Goal: Check status: Check status

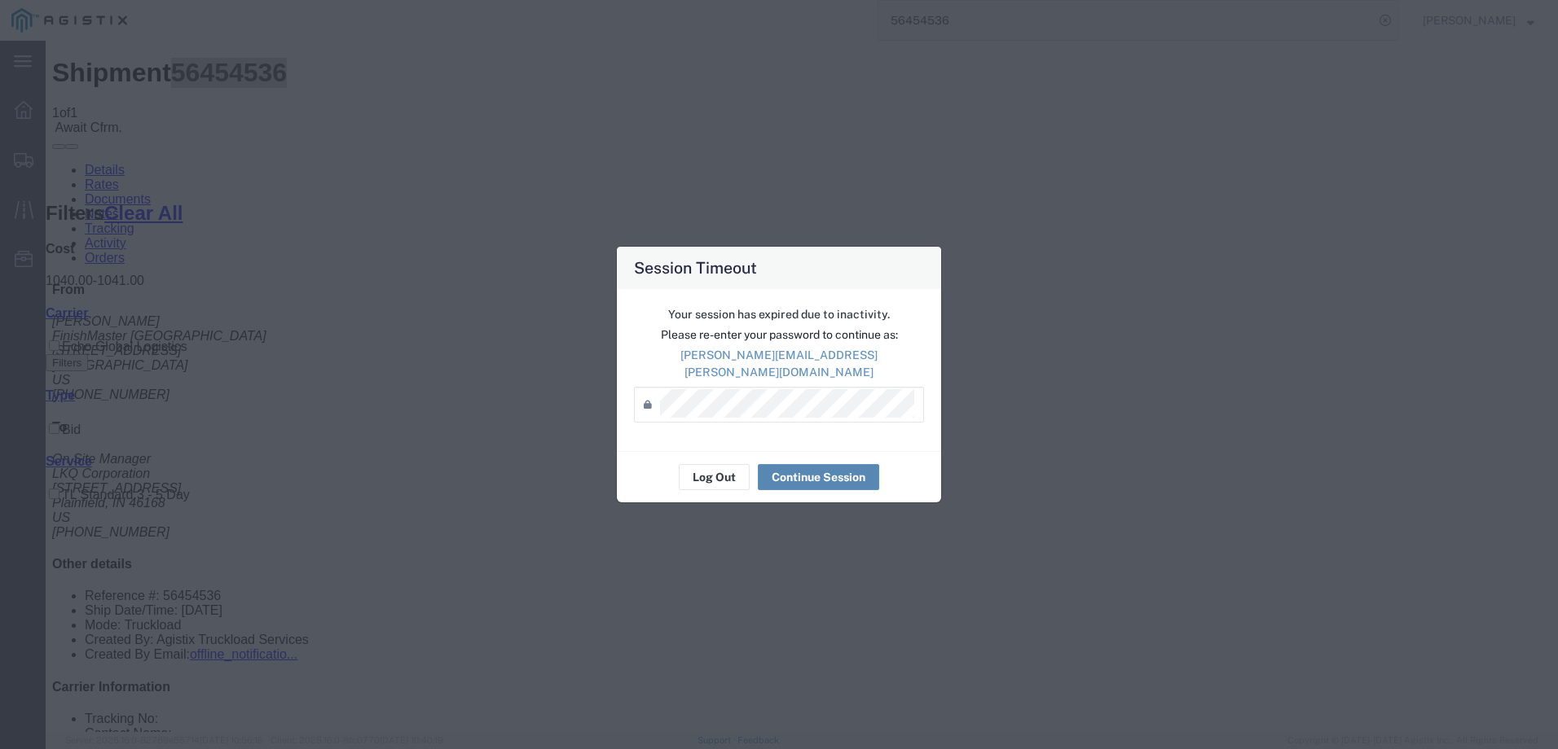
click at [817, 467] on button "Continue Session" at bounding box center [818, 477] width 121 height 26
click at [802, 470] on button "Continue Session" at bounding box center [818, 477] width 121 height 26
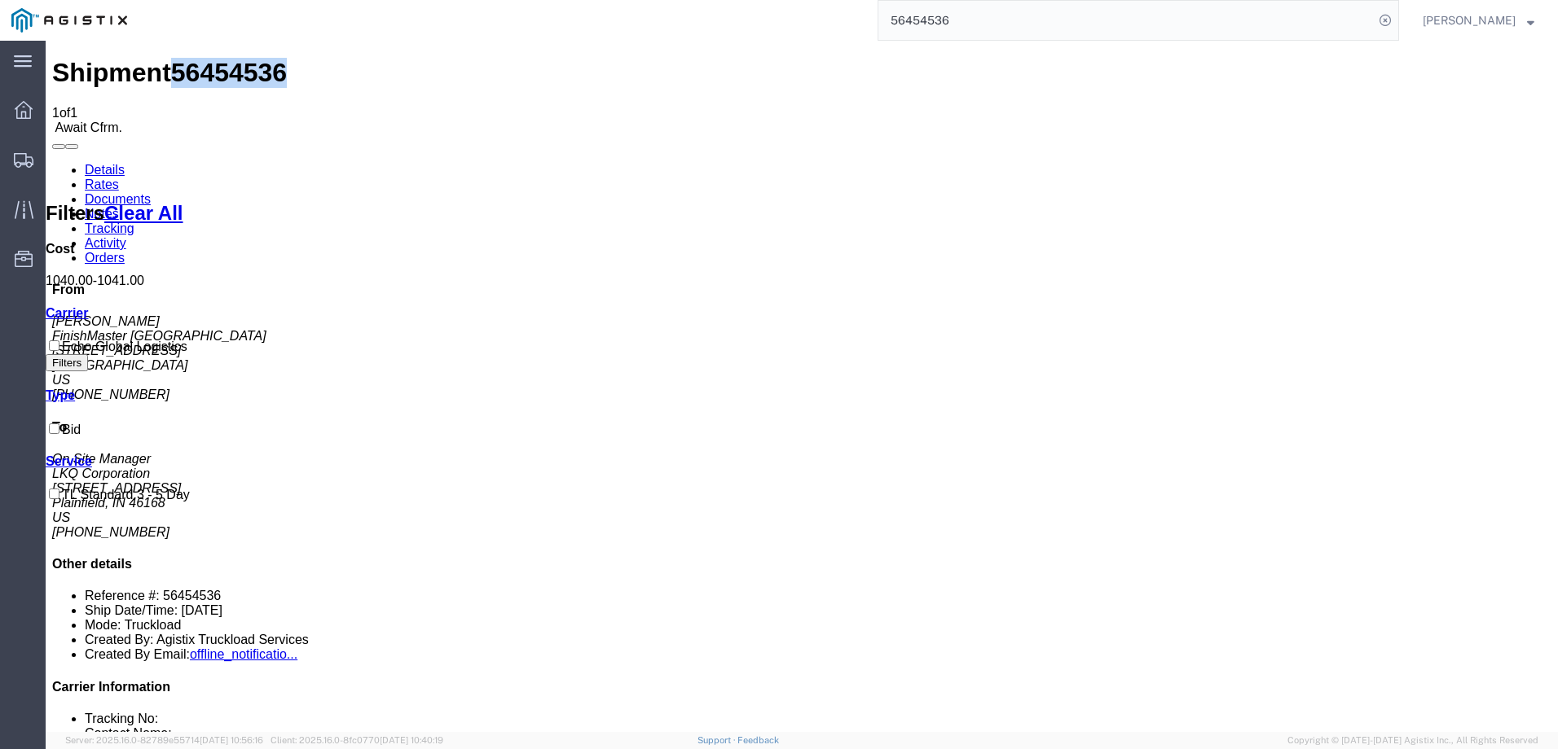
click at [103, 163] on link "Details" at bounding box center [105, 170] width 40 height 14
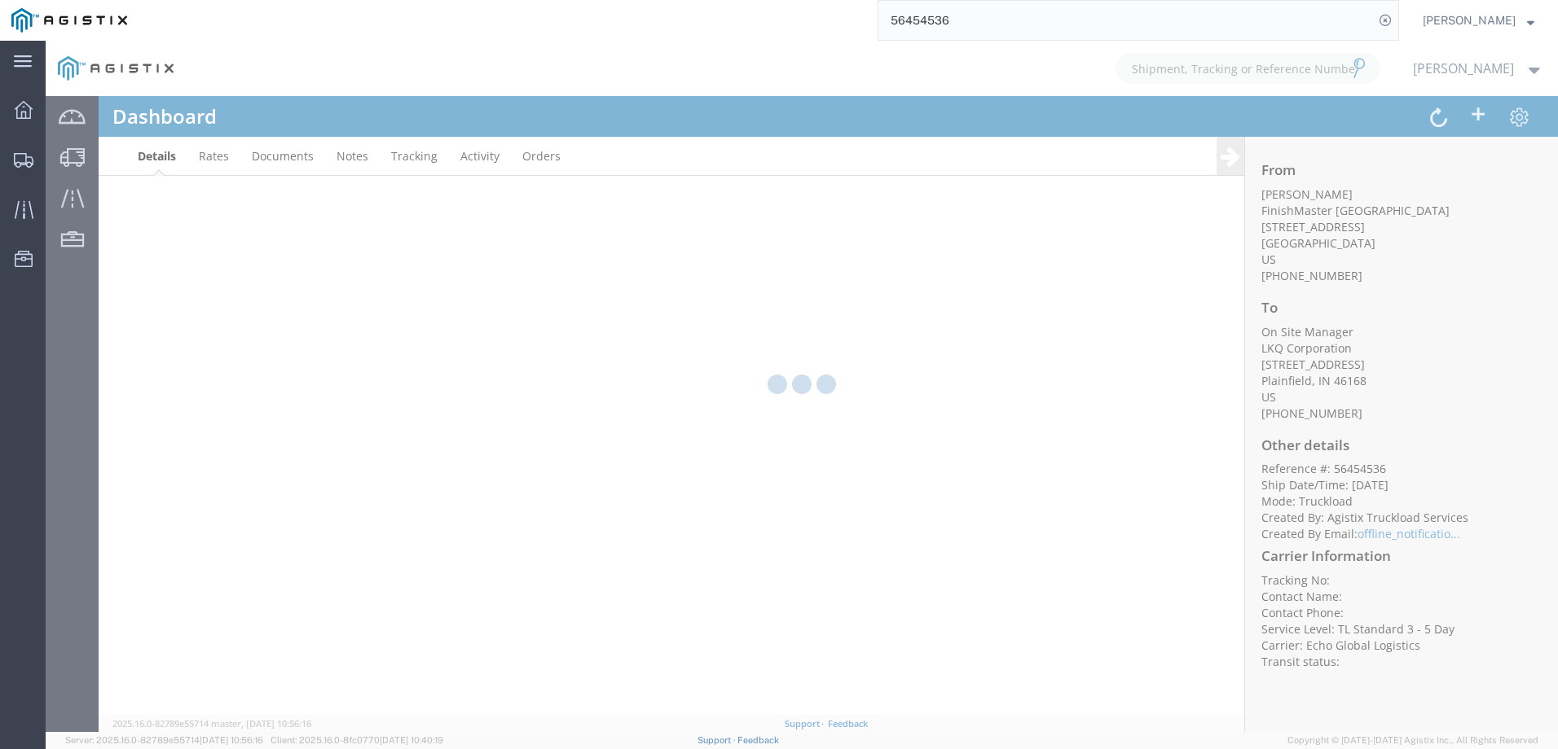
type input "[PERSON_NAME][EMAIL_ADDRESS][PERSON_NAME][DOMAIN_NAME]"
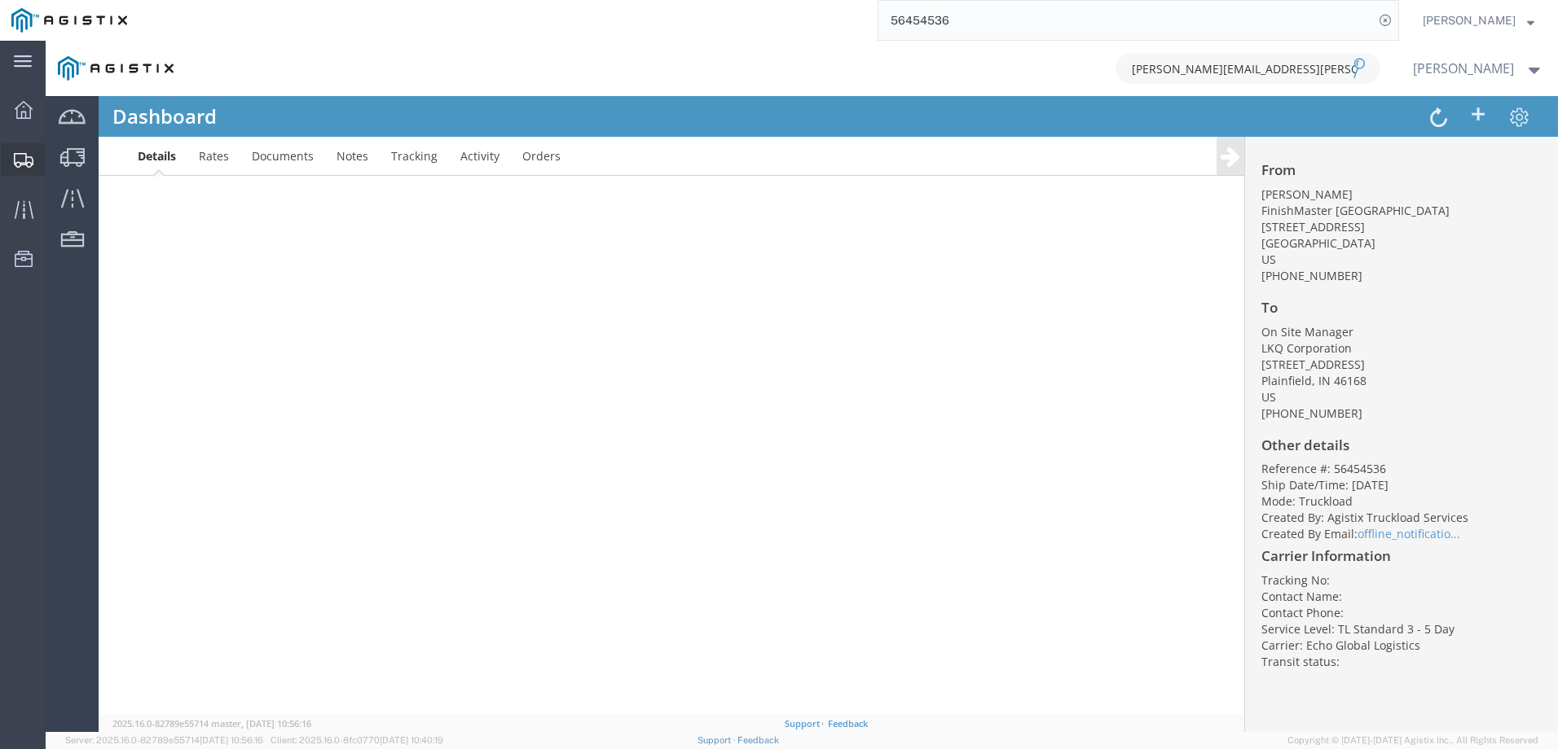
click at [24, 159] on icon at bounding box center [24, 160] width 20 height 15
click at [19, 160] on icon at bounding box center [25, 160] width 20 height 15
click at [65, 12] on img at bounding box center [69, 20] width 116 height 24
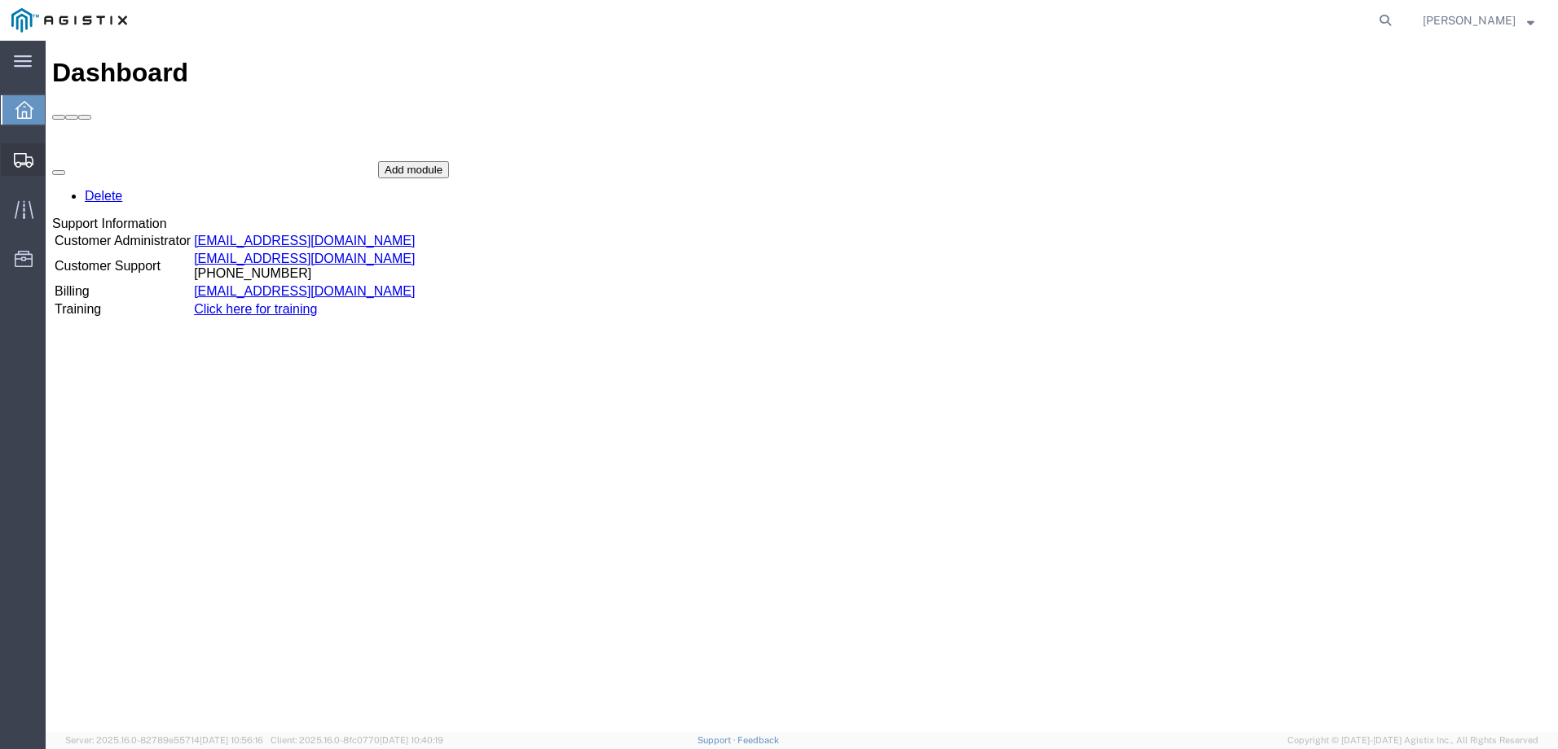
click at [34, 154] on div at bounding box center [24, 159] width 46 height 33
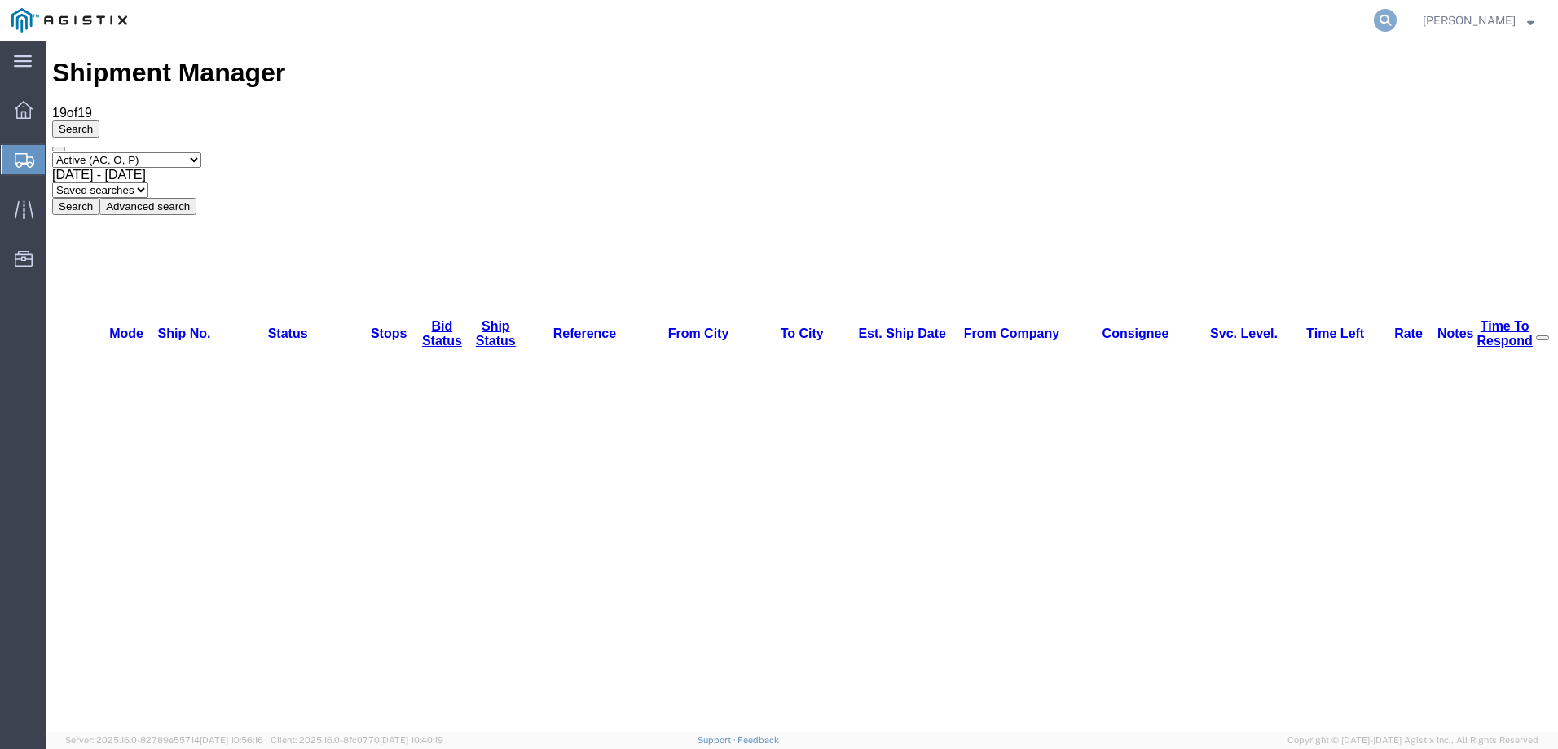
click at [1396, 24] on icon at bounding box center [1385, 20] width 23 height 23
click at [1228, 22] on input "search" at bounding box center [1125, 20] width 495 height 39
paste input "56411974"
type input "56411974"
